Goal: Information Seeking & Learning: Learn about a topic

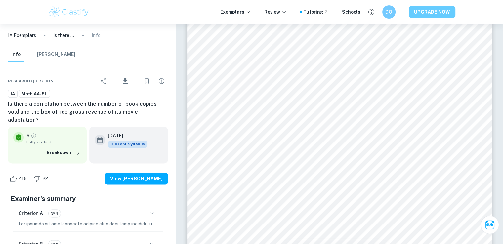
scroll to position [3272, 0]
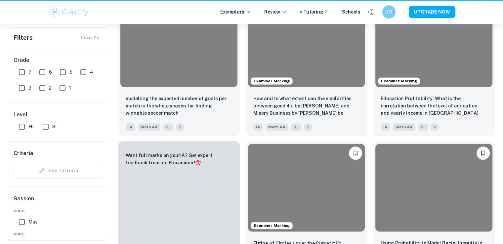
scroll to position [304, 0]
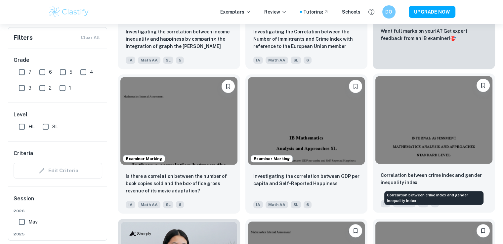
click at [405, 179] on p "Correlation between crime index and gender inequality index" at bounding box center [433, 179] width 106 height 15
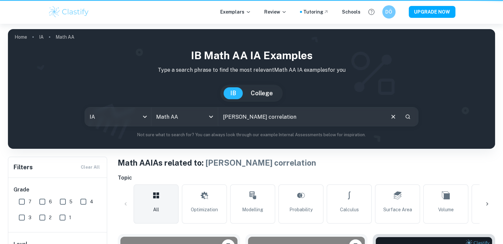
scroll to position [304, 0]
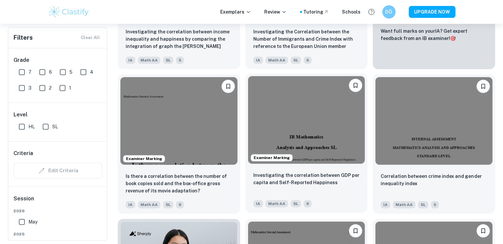
click at [285, 122] on img at bounding box center [306, 120] width 117 height 88
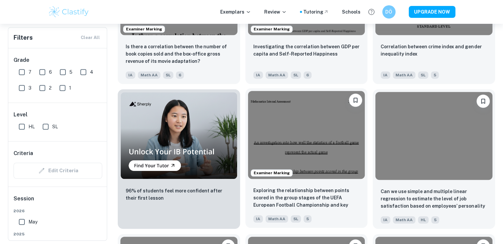
scroll to position [469, 0]
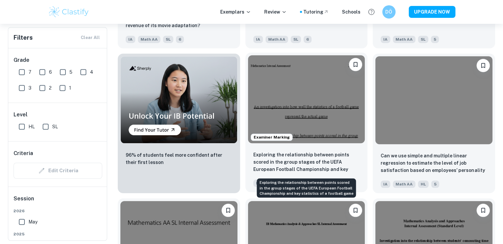
click at [320, 153] on p "Exploring the relationship between points scored in the group stages of the UEF…" at bounding box center [306, 162] width 106 height 22
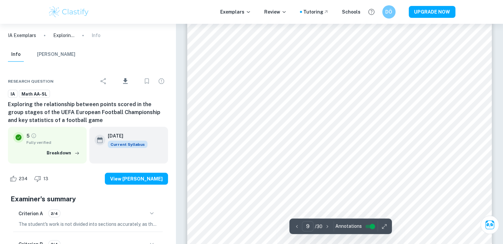
scroll to position [3702, 0]
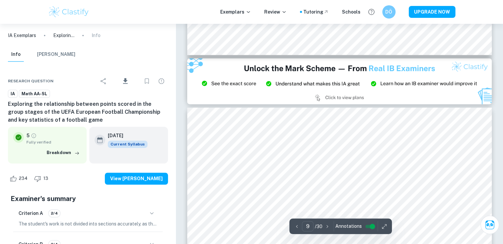
type input "8"
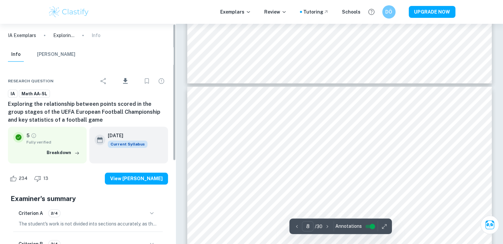
scroll to position [3041, 0]
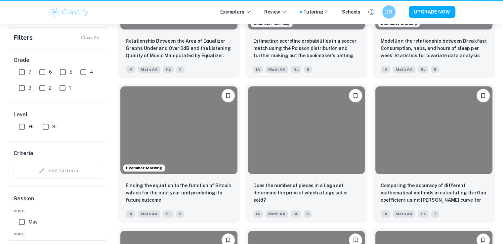
scroll to position [469, 0]
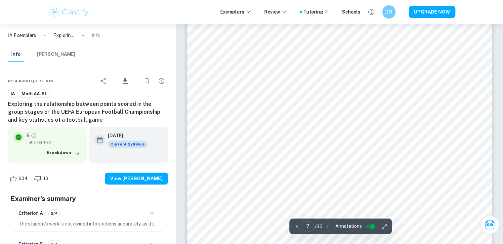
scroll to position [2894, 0]
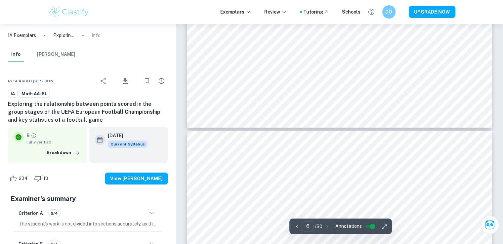
type input "7"
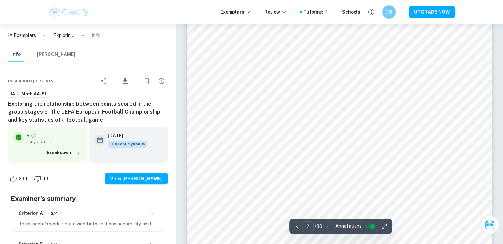
scroll to position [2828, 0]
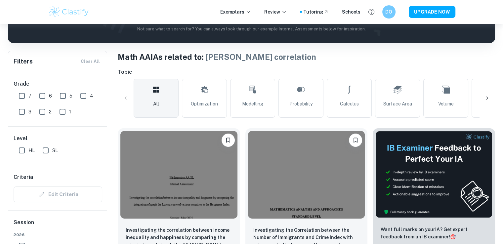
scroll to position [238, 0]
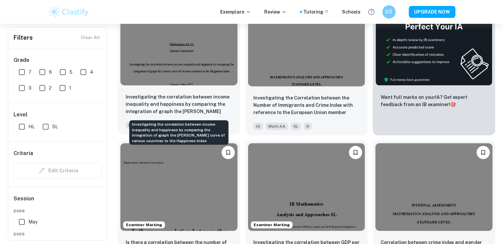
click at [168, 96] on p "Investigating the correlation between income inequality and happiness by compar…" at bounding box center [179, 104] width 106 height 22
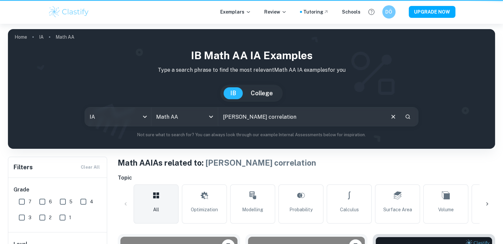
scroll to position [238, 0]
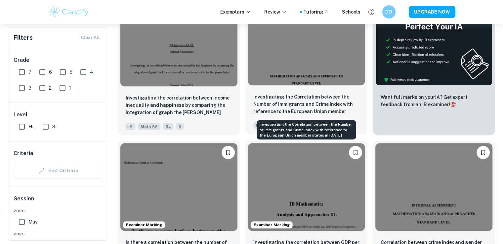
click at [293, 110] on p "Investigating the Correlation between the Number of Immigrants and Crime Index …" at bounding box center [306, 104] width 106 height 22
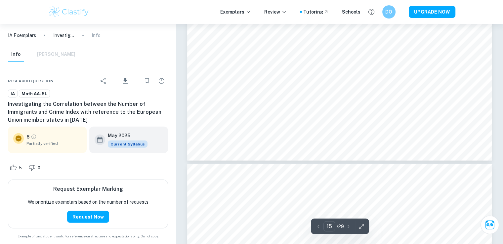
scroll to position [6487, 0]
type input "9"
